Goal: Task Accomplishment & Management: Complete application form

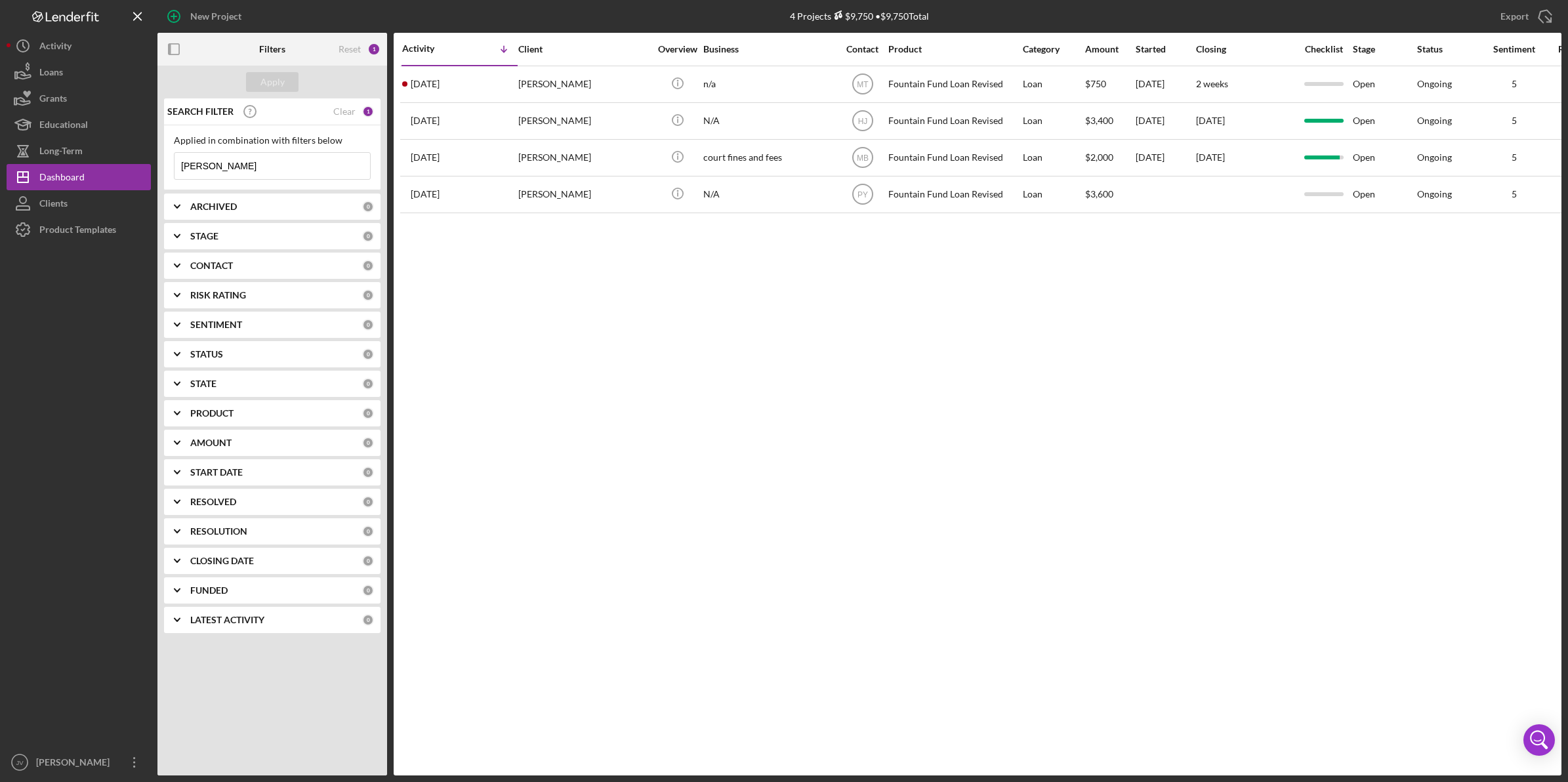
click at [218, 21] on div "New Project" at bounding box center [215, 16] width 51 height 26
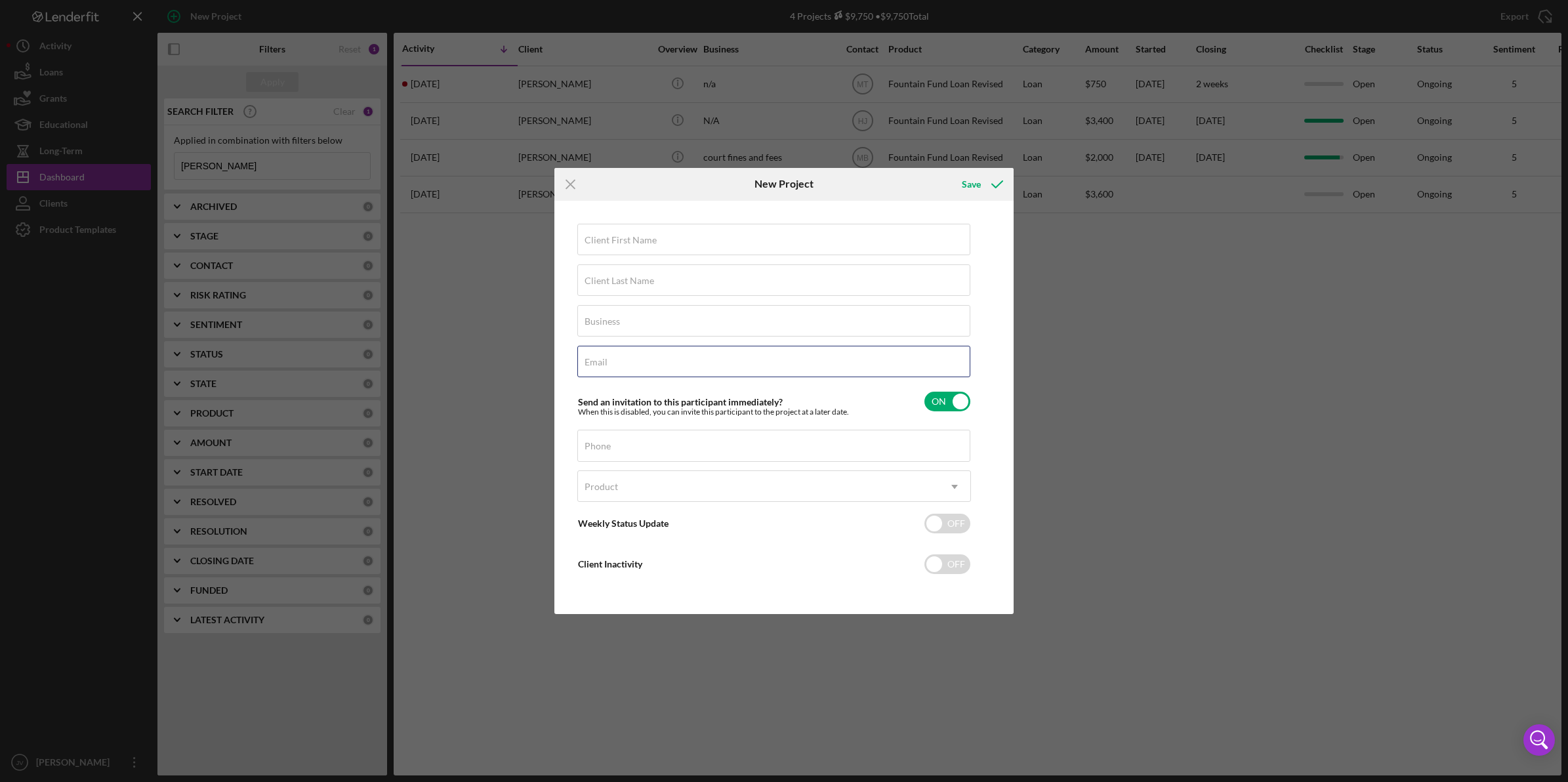
click at [661, 352] on div "Email Required" at bounding box center [773, 362] width 394 height 32
paste input "[EMAIL_ADDRESS][DOMAIN_NAME]"
type input "[EMAIL_ADDRESS][DOMAIN_NAME]"
type input "[PERSON_NAME]"
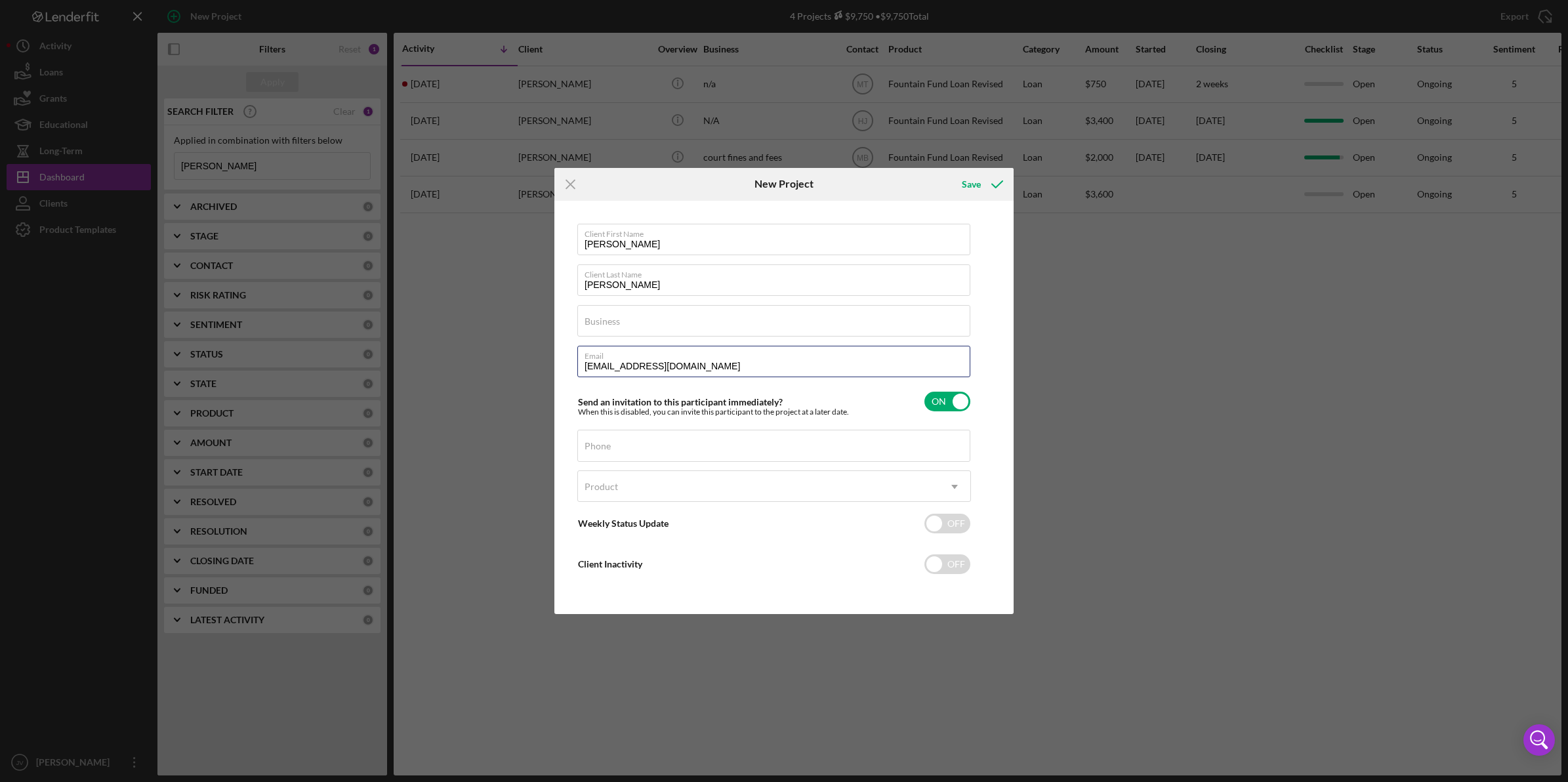
type input "[EMAIL_ADDRESS][DOMAIN_NAME]"
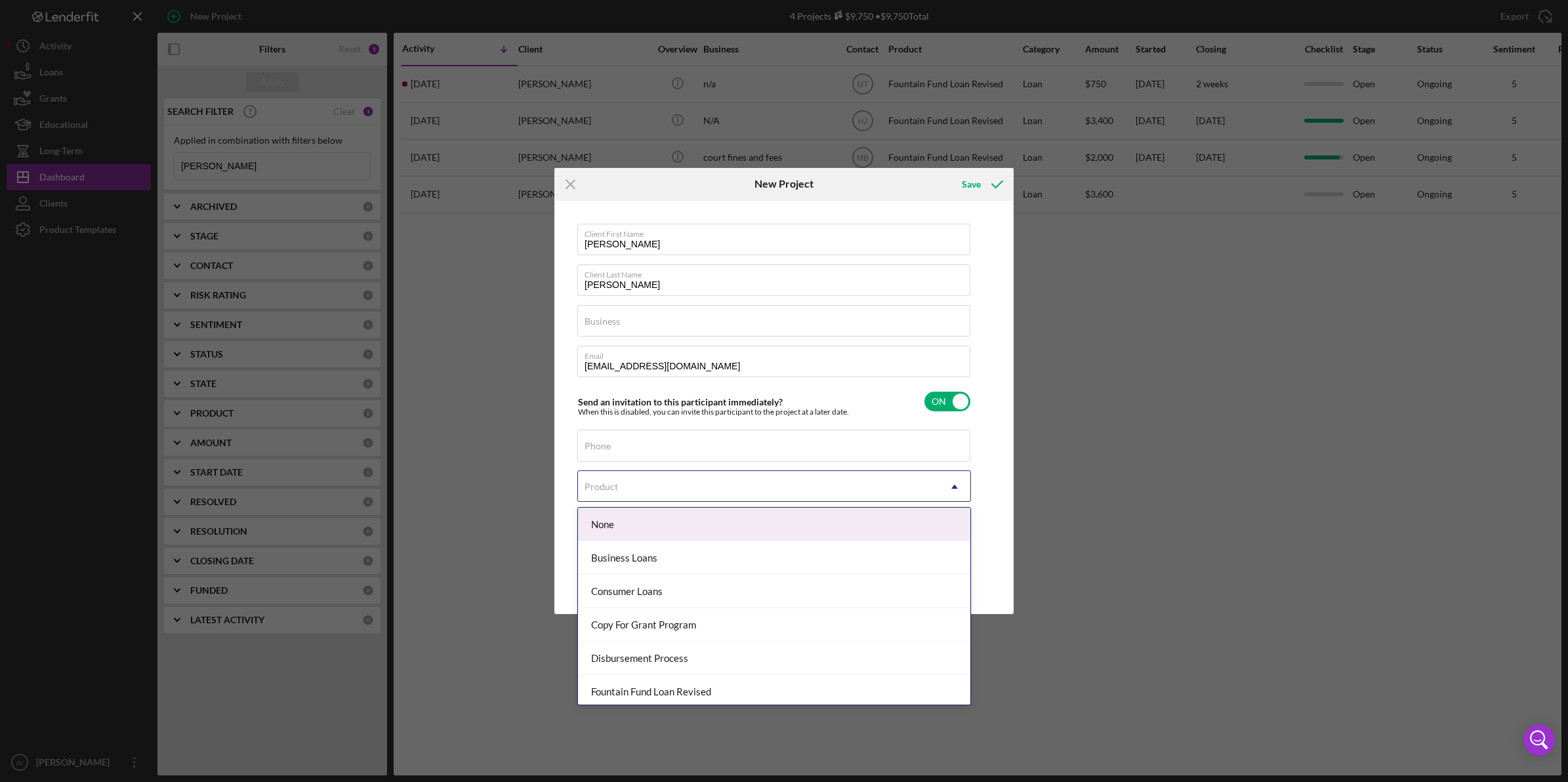
click at [656, 472] on div "Product" at bounding box center [758, 486] width 361 height 30
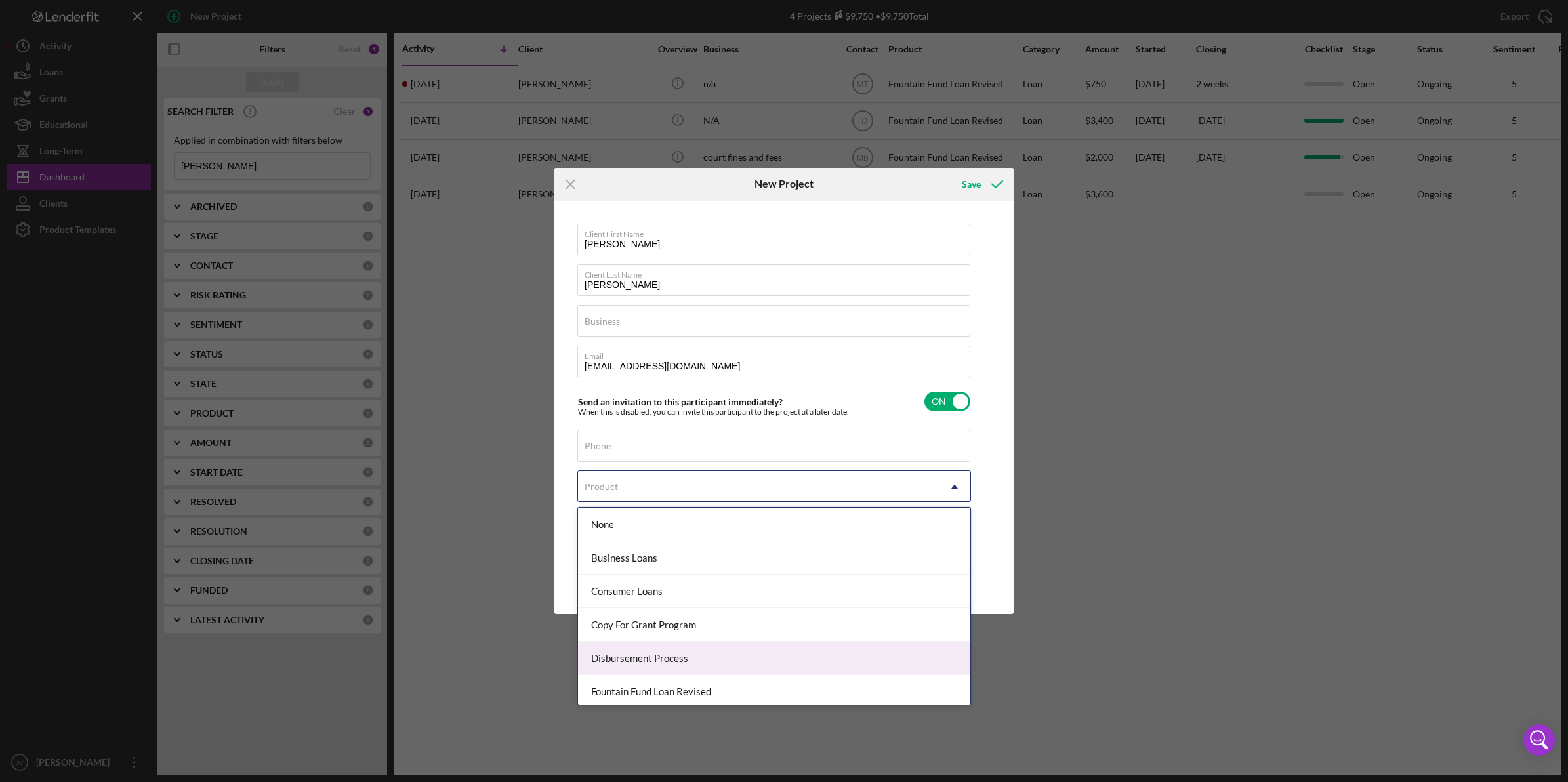
scroll to position [72, 0]
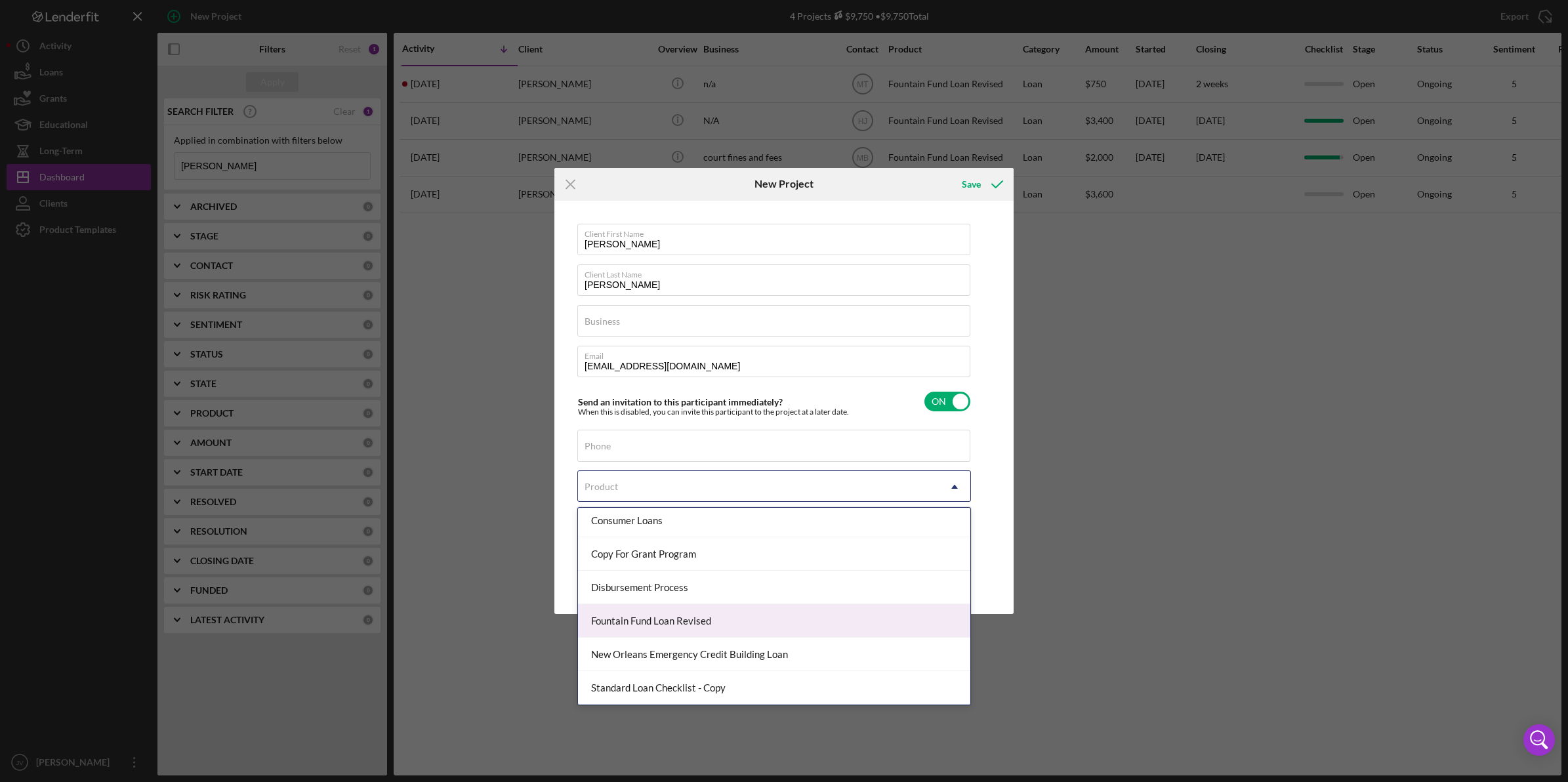
click at [666, 618] on div "Fountain Fund Loan Revised" at bounding box center [773, 620] width 392 height 33
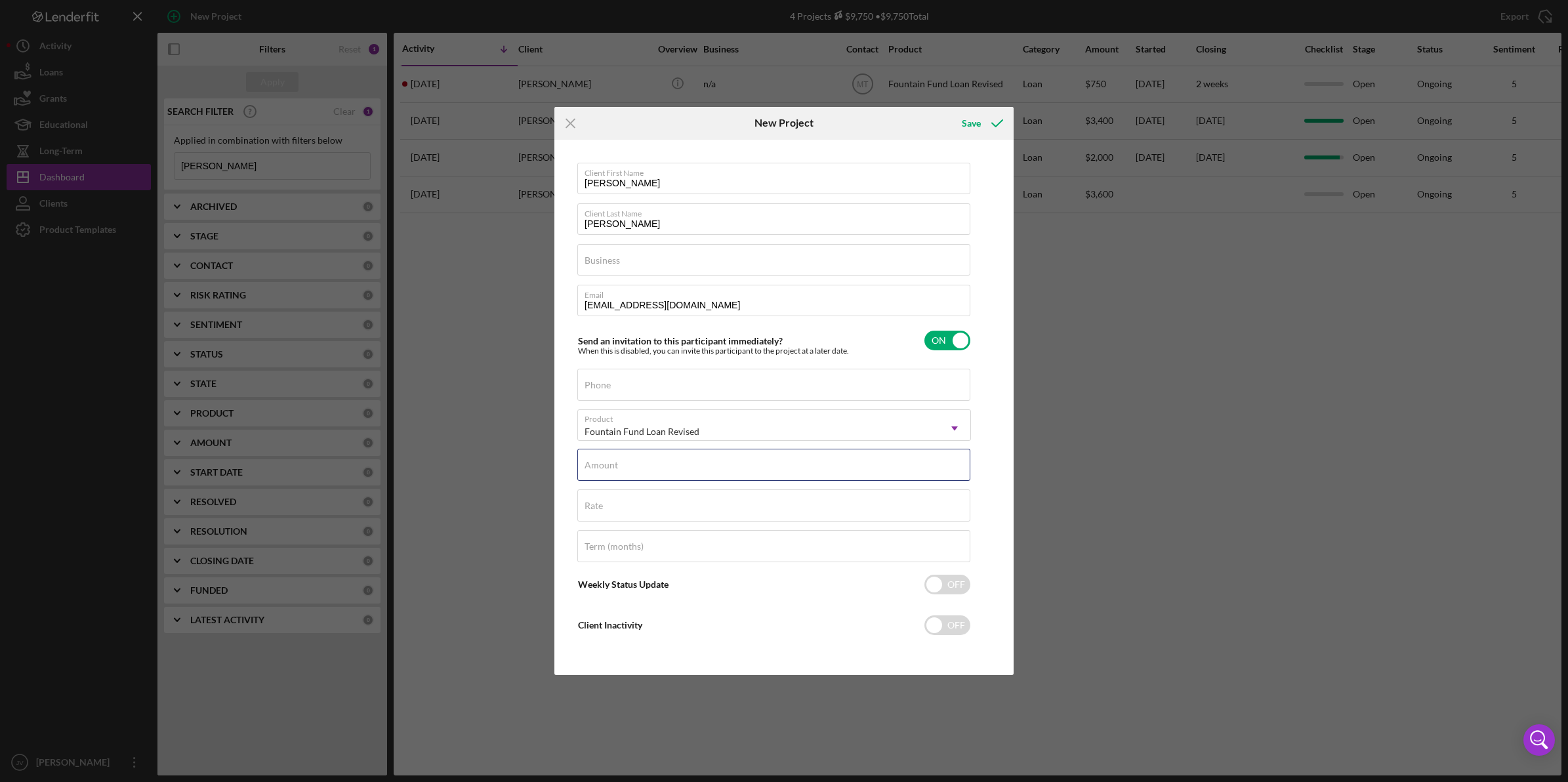
click at [637, 460] on div "Amount" at bounding box center [773, 465] width 394 height 32
type input "$3,150"
click at [567, 450] on div "Client First Name [PERSON_NAME] Client Last Name [PERSON_NAME] Business Require…" at bounding box center [784, 408] width 453 height 529
click at [700, 265] on input "Business" at bounding box center [773, 260] width 393 height 32
type input "n/a"
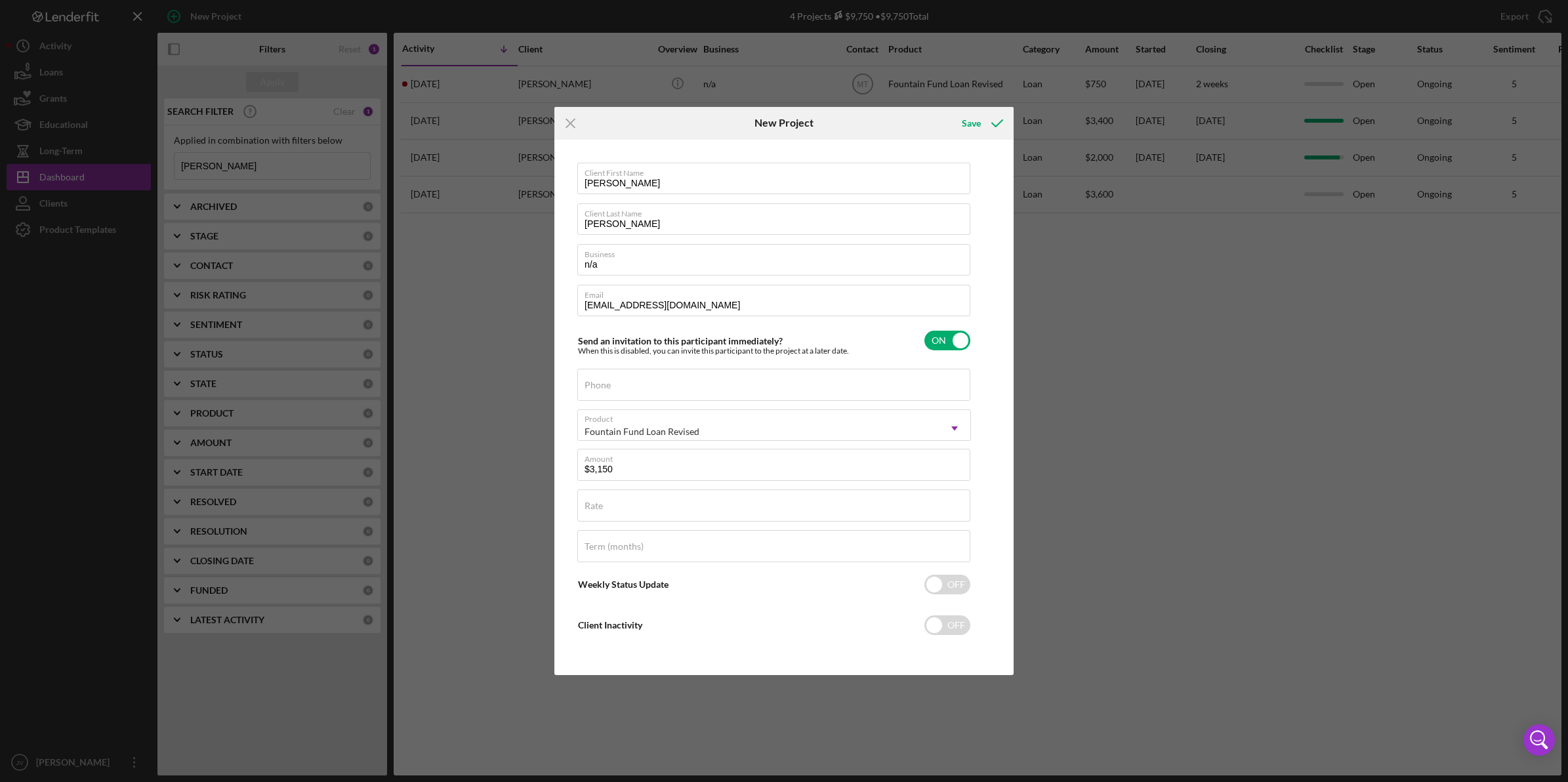
click at [977, 251] on div "Client First Name [PERSON_NAME] Client Last Name [PERSON_NAME] Business n/a Ema…" at bounding box center [784, 408] width 453 height 529
click at [989, 110] on icon "submit" at bounding box center [997, 123] width 32 height 32
